Goal: Task Accomplishment & Management: Complete application form

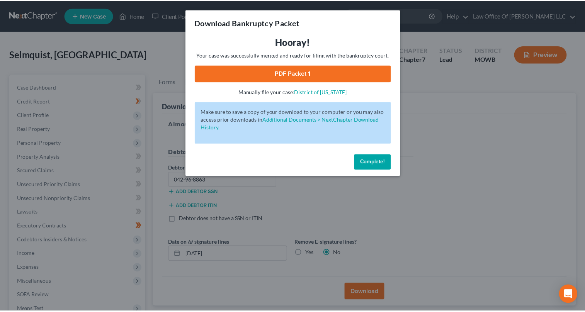
scroll to position [97, 0]
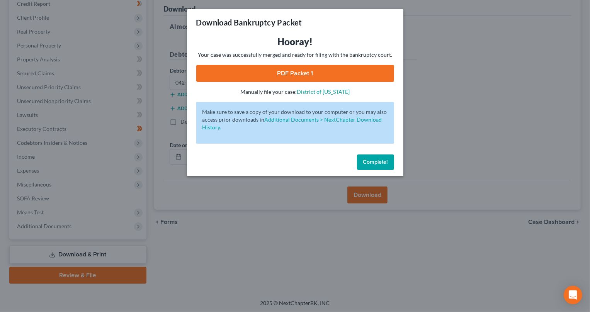
click at [373, 163] on span "Complete!" at bounding box center [375, 162] width 25 height 7
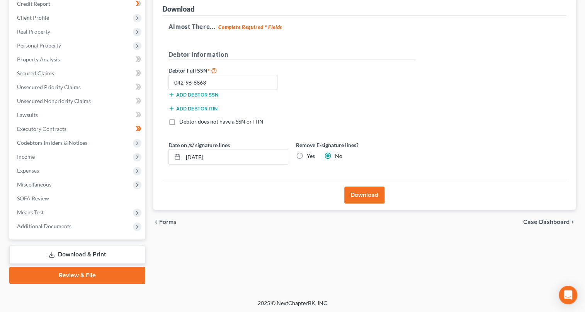
scroll to position [0, 0]
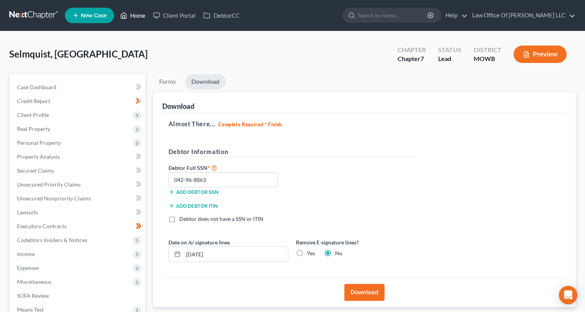
click at [140, 16] on link "Home" at bounding box center [132, 15] width 33 height 14
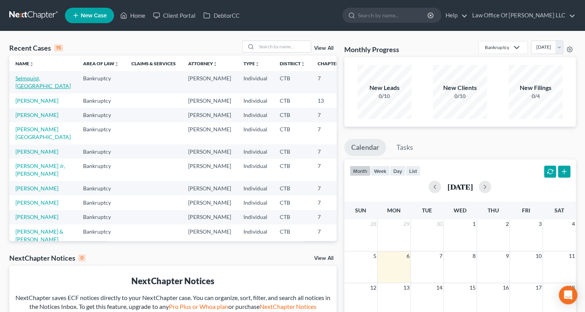
click at [31, 79] on link "Selmquist, [GEOGRAPHIC_DATA]" at bounding box center [42, 82] width 55 height 14
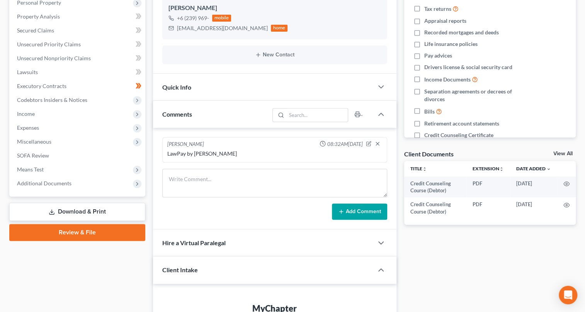
scroll to position [246, 0]
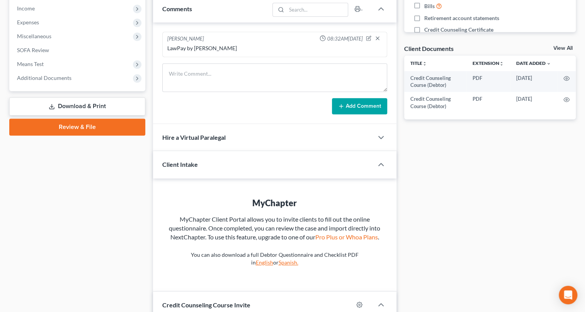
click at [95, 127] on link "Review & File" at bounding box center [77, 127] width 136 height 17
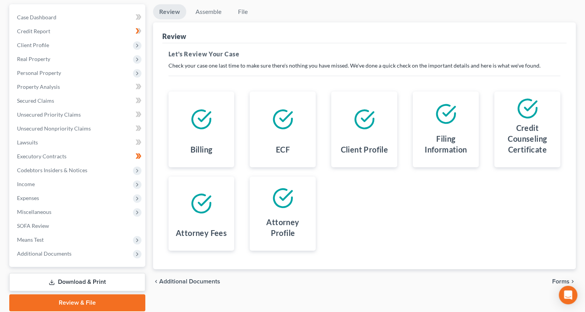
scroll to position [97, 0]
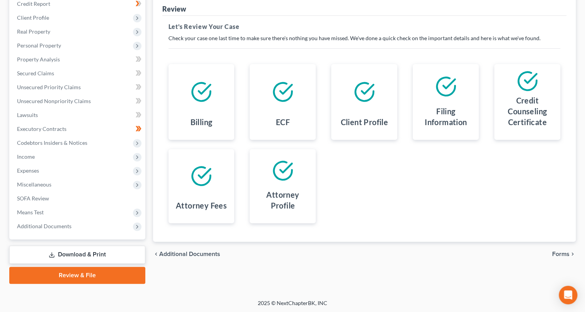
click at [560, 254] on span "Forms" at bounding box center [560, 254] width 17 height 6
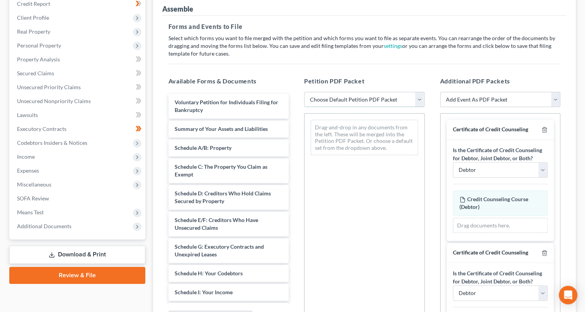
click at [416, 97] on select "Choose Default Petition PDF Packet Emergency Filing (Voluntary Petition and Cre…" at bounding box center [364, 99] width 121 height 15
click at [420, 98] on select "Choose Default Petition PDF Packet Emergency Filing (Voluntary Petition and Cre…" at bounding box center [364, 99] width 121 height 15
click at [573, 49] on div "Assemble Forms and Events to File Select which forms you want to file merged wi…" at bounding box center [364, 168] width 423 height 346
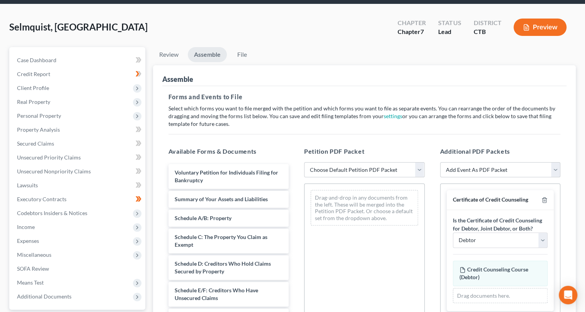
scroll to position [0, 0]
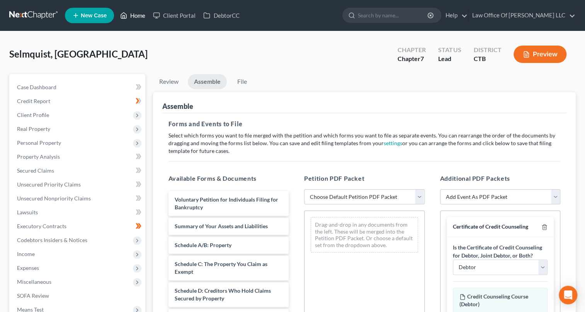
click at [142, 15] on link "Home" at bounding box center [132, 15] width 33 height 14
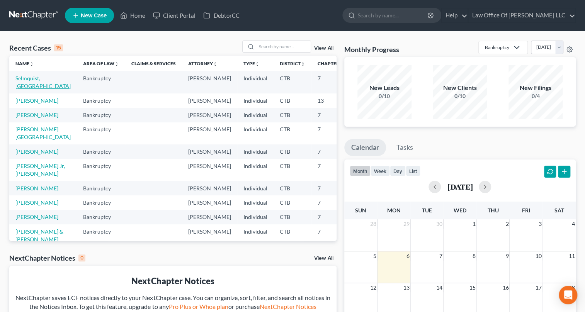
click at [26, 79] on link "Selmquist, [GEOGRAPHIC_DATA]" at bounding box center [42, 82] width 55 height 14
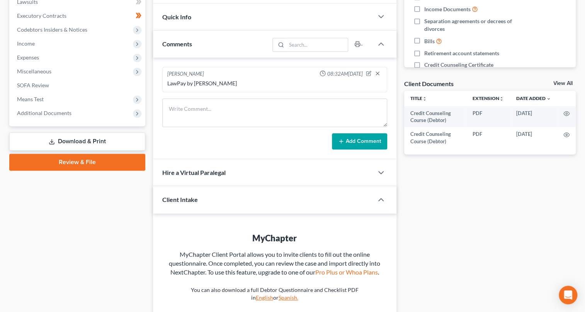
scroll to position [246, 0]
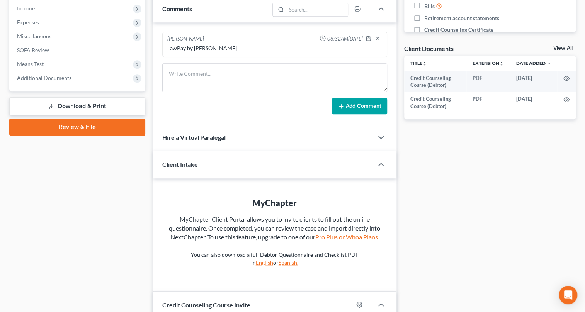
click at [81, 124] on link "Review & File" at bounding box center [77, 127] width 136 height 17
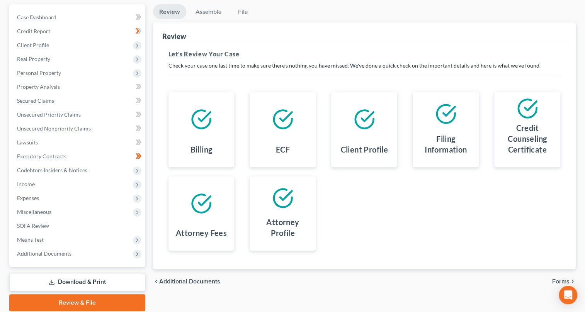
scroll to position [97, 0]
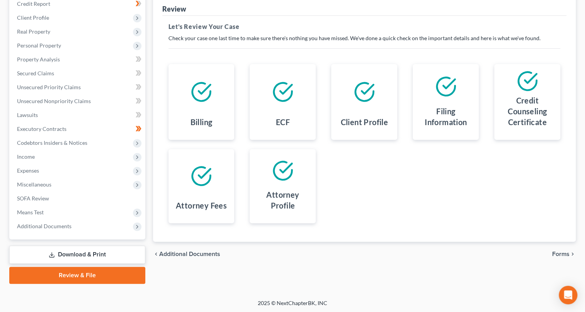
click at [560, 253] on span "Forms" at bounding box center [560, 254] width 17 height 6
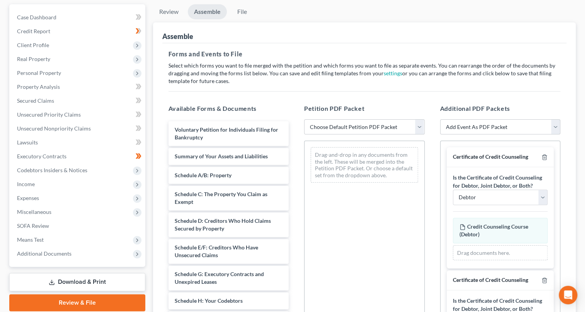
scroll to position [105, 0]
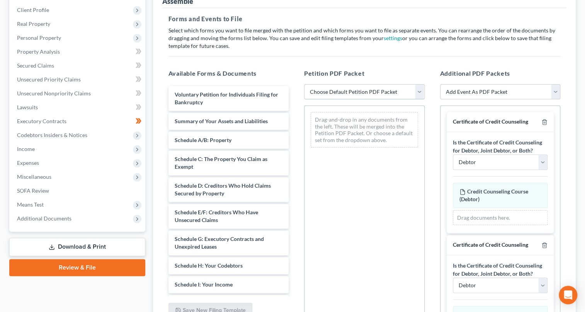
click at [417, 89] on select "Choose Default Petition PDF Packet Emergency Filing (Voluntary Petition and Cre…" at bounding box center [364, 91] width 121 height 15
select select "1"
click at [304, 84] on select "Choose Default Petition PDF Packet Emergency Filing (Voluntary Petition and Cre…" at bounding box center [364, 91] width 121 height 15
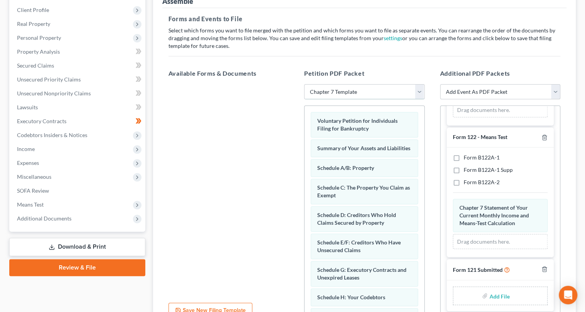
scroll to position [180, 0]
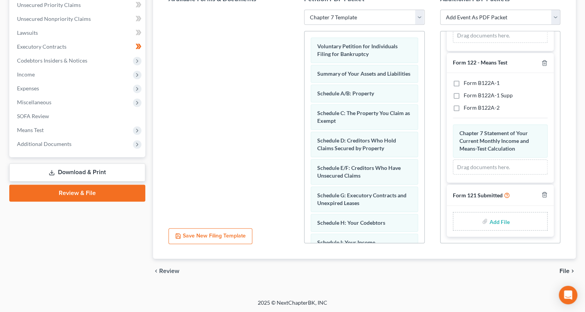
click at [478, 222] on div "Add File" at bounding box center [500, 221] width 95 height 19
click at [489, 220] on label "Add File" at bounding box center [500, 223] width 22 height 14
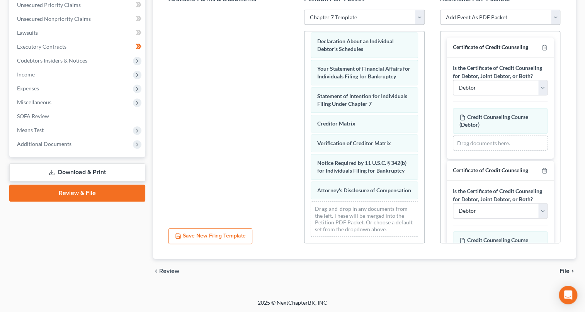
scroll to position [144, 0]
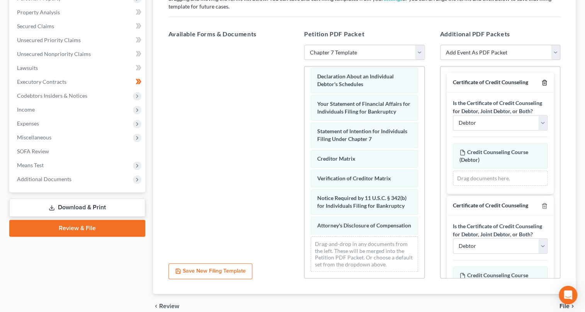
click at [541, 81] on icon "button" at bounding box center [544, 83] width 6 height 6
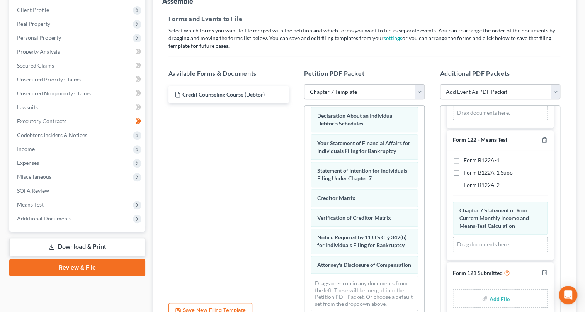
scroll to position [115, 0]
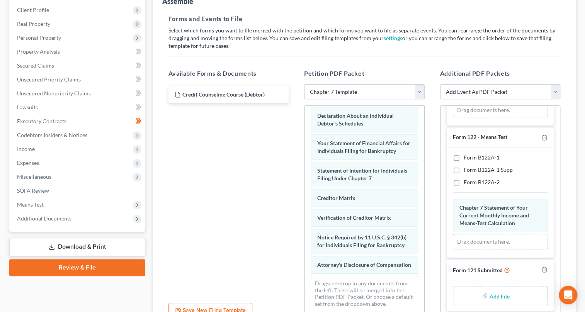
click at [492, 296] on input "file" at bounding box center [498, 296] width 19 height 14
type input "C:\fakepath\10.6.2025SocialSecurityStatement.pdf"
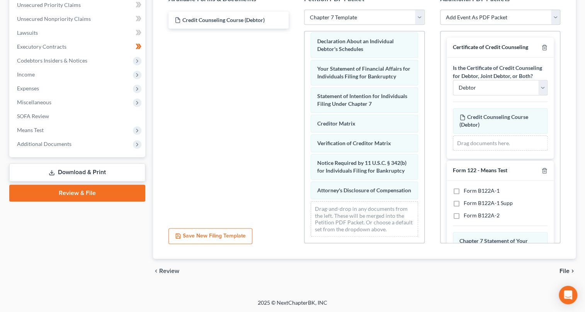
scroll to position [112, 0]
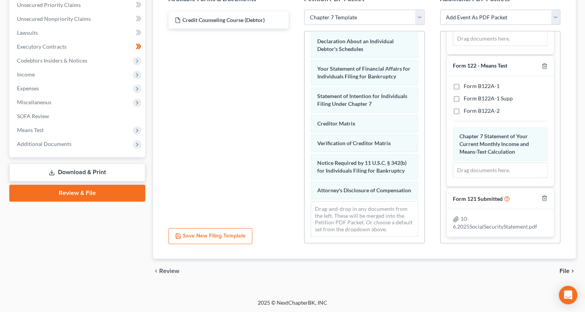
click at [564, 269] on span "File" at bounding box center [564, 271] width 10 height 6
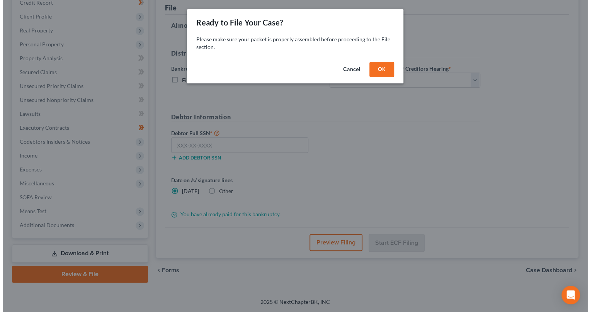
scroll to position [97, 0]
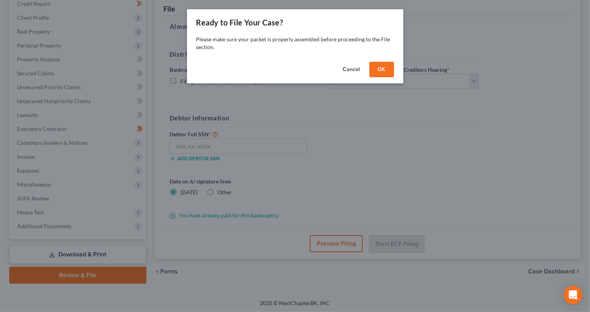
click at [386, 69] on button "OK" at bounding box center [381, 69] width 25 height 15
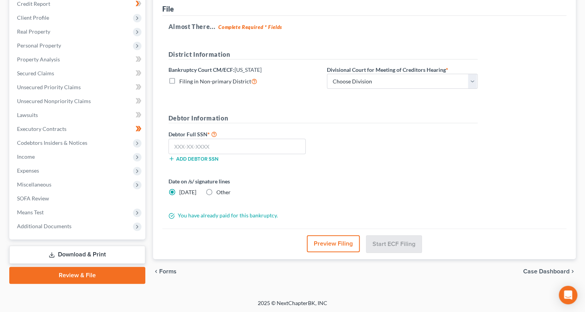
click at [322, 243] on button "Preview Filing" at bounding box center [333, 243] width 53 height 17
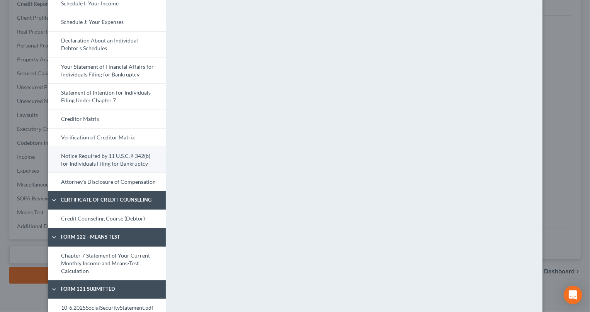
scroll to position [260, 0]
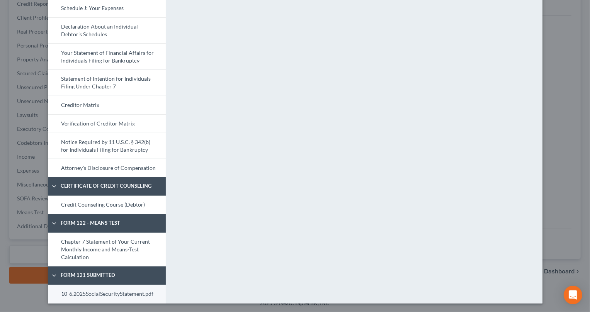
click at [101, 297] on link "10-6.2025SocialSecurityStatement.pdf" at bounding box center [107, 294] width 118 height 19
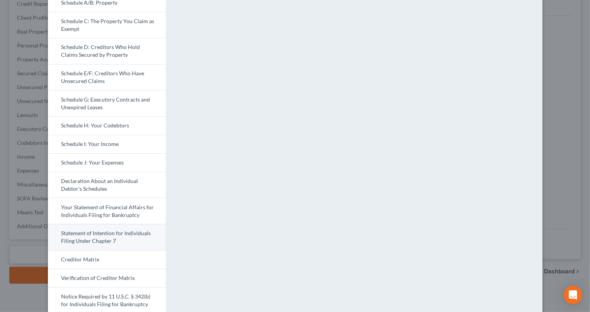
scroll to position [140, 0]
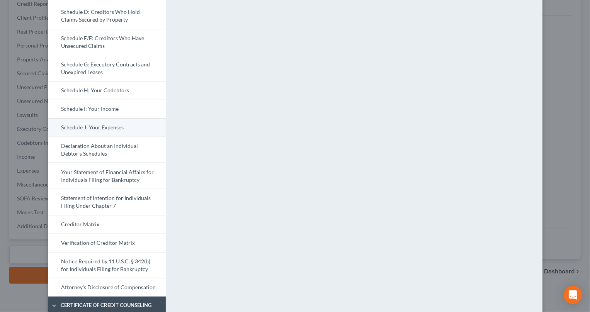
click at [102, 129] on link "Schedule J: Your Expenses" at bounding box center [107, 127] width 118 height 19
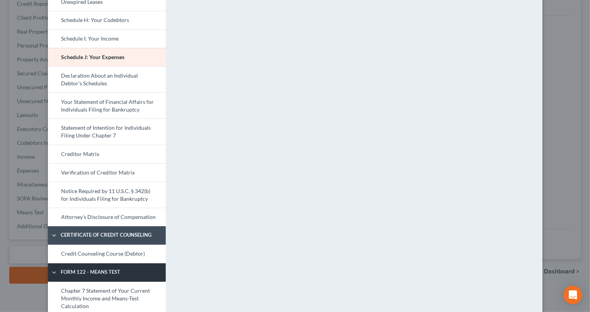
scroll to position [246, 0]
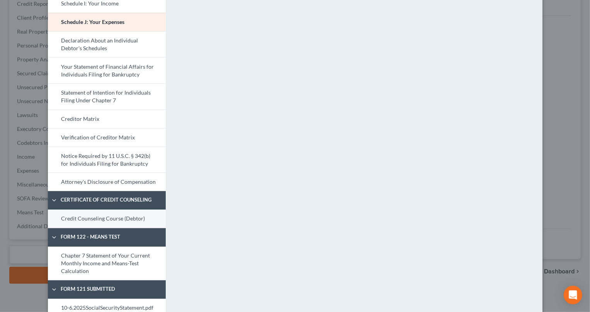
click at [120, 222] on link "Credit Counseling Course (Debtor)" at bounding box center [107, 219] width 118 height 19
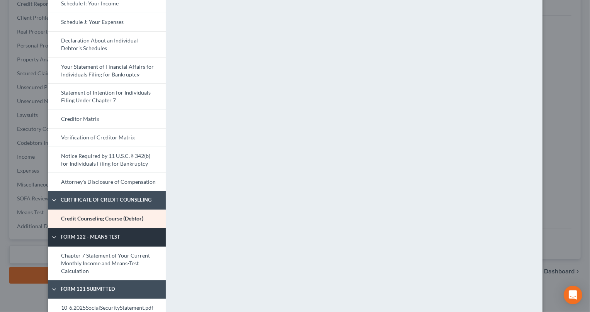
scroll to position [260, 0]
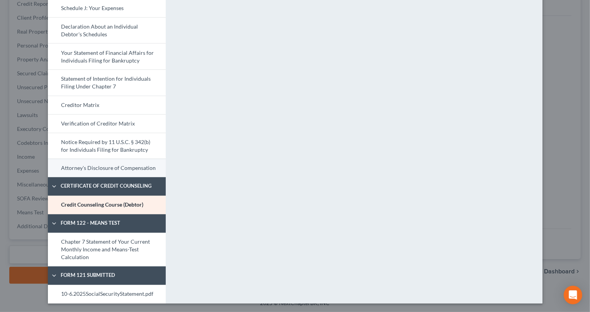
click at [138, 169] on link "Attorney's Disclosure of Compensation" at bounding box center [107, 168] width 118 height 19
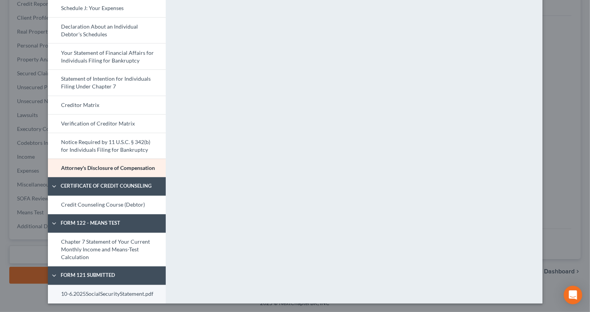
click at [134, 295] on link "10-6.2025SocialSecurityStatement.pdf" at bounding box center [107, 294] width 118 height 19
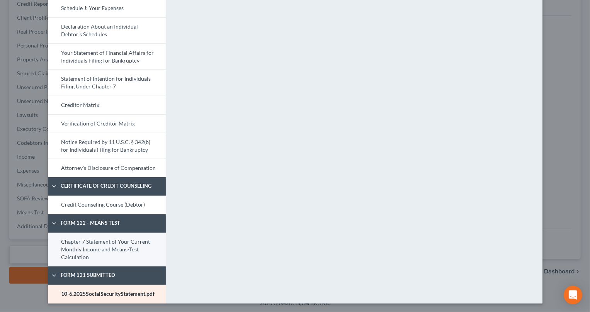
click at [141, 246] on link "Chapter 7 Statement of Your Current Monthly Income and Means-Test Calculation" at bounding box center [107, 250] width 118 height 34
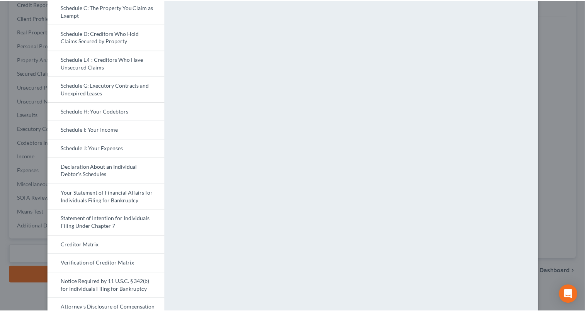
scroll to position [0, 0]
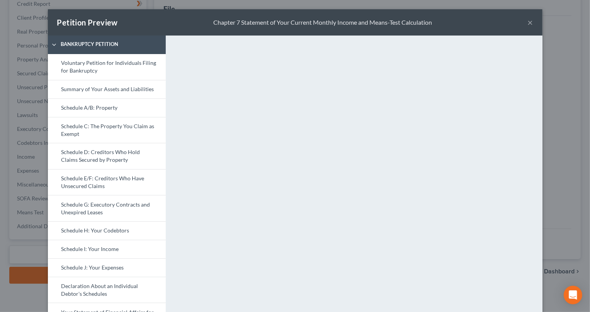
click at [528, 21] on button "×" at bounding box center [530, 22] width 5 height 9
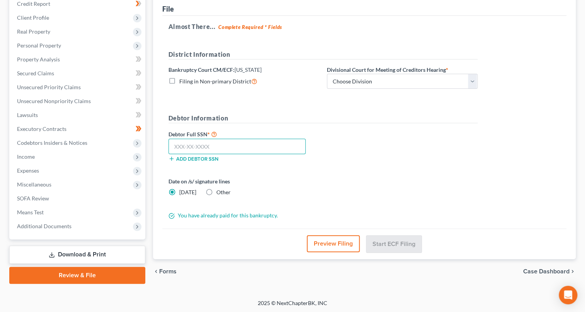
click at [203, 146] on input "text" at bounding box center [237, 146] width 138 height 15
type input "042-96-8863"
click at [181, 297] on div "Selmquist, Austyn Upgraded Chapter Chapter 7 Status Lead District CTB Preview P…" at bounding box center [292, 116] width 585 height 365
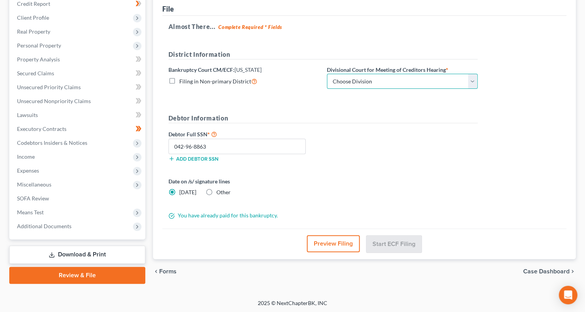
click at [472, 83] on select "Choose Division [GEOGRAPHIC_DATA] [GEOGRAPHIC_DATA] [GEOGRAPHIC_DATA]" at bounding box center [402, 81] width 151 height 15
click at [416, 126] on div "Debtor Information Debtor Full SSN * 042-96-8863 Add debtor SSN" at bounding box center [323, 141] width 317 height 54
click at [479, 80] on div "Divisional Court for Meeting of Creditors Hearing * Choose Division [GEOGRAPHIC…" at bounding box center [402, 78] width 158 height 24
click at [473, 80] on select "Choose Division [GEOGRAPHIC_DATA] [GEOGRAPHIC_DATA] [GEOGRAPHIC_DATA]" at bounding box center [402, 81] width 151 height 15
select select "2"
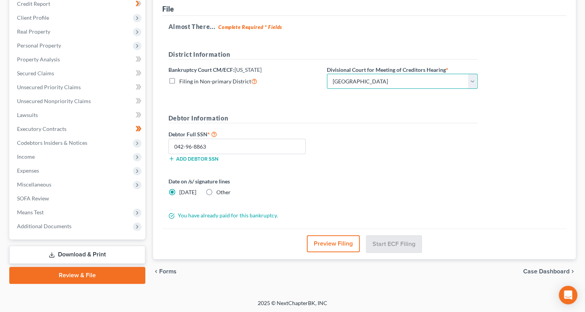
click at [327, 74] on select "Choose Division [GEOGRAPHIC_DATA] [GEOGRAPHIC_DATA] [GEOGRAPHIC_DATA]" at bounding box center [402, 81] width 151 height 15
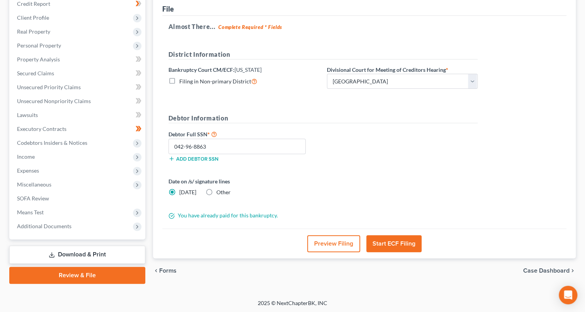
click at [388, 247] on button "Start ECF Filing" at bounding box center [393, 243] width 55 height 17
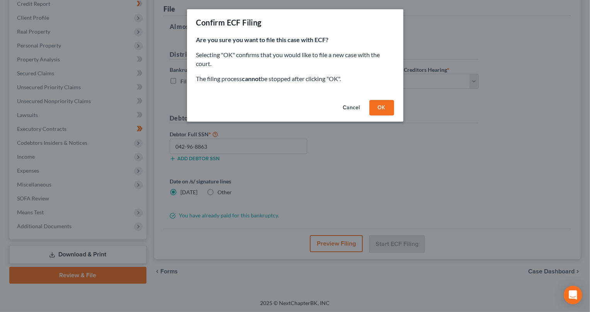
click at [388, 107] on button "OK" at bounding box center [381, 107] width 25 height 15
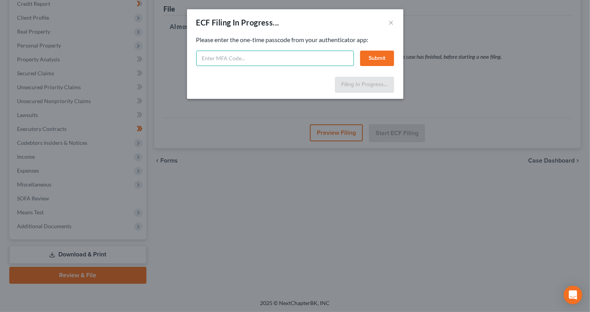
click at [213, 56] on input "text" at bounding box center [275, 58] width 158 height 15
type input "553959"
click at [374, 59] on button "Submit" at bounding box center [377, 58] width 34 height 15
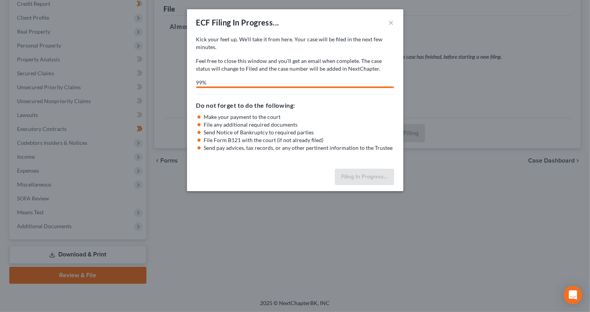
drag, startPoint x: 239, startPoint y: 297, endPoint x: 234, endPoint y: 326, distance: 28.7
click at [234, 312] on html "Home New Case Client Portal DebtorCC Law Office Of [PERSON_NAME] LLC [PERSON_NA…" at bounding box center [295, 108] width 590 height 411
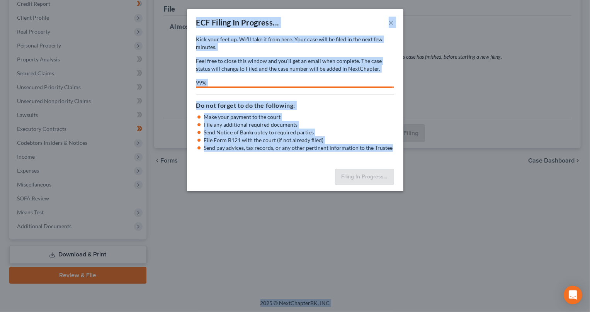
click at [378, 123] on li "File any additional required documents" at bounding box center [299, 125] width 190 height 8
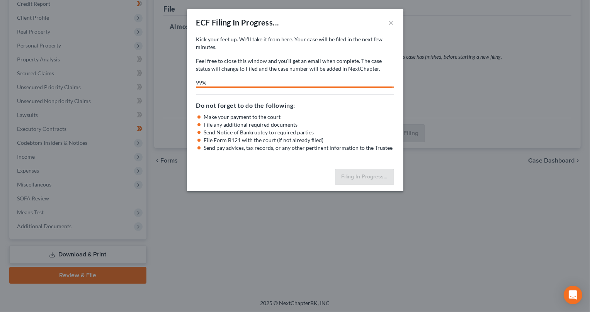
select select "2"
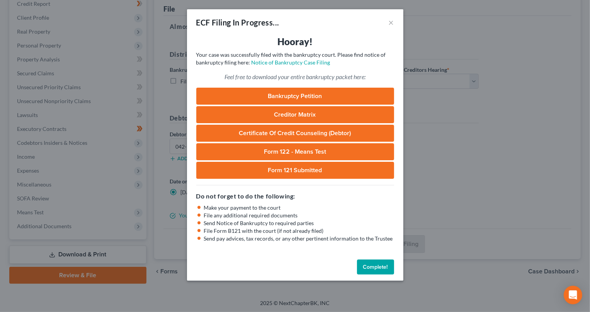
click at [365, 266] on button "Complete!" at bounding box center [375, 267] width 37 height 15
